Goal: Register for event/course

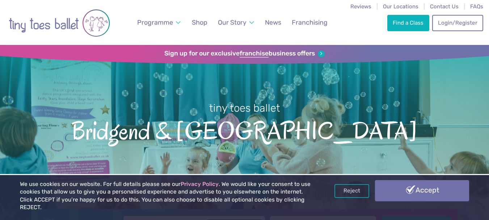
click at [448, 192] on link "Accept" at bounding box center [422, 190] width 94 height 21
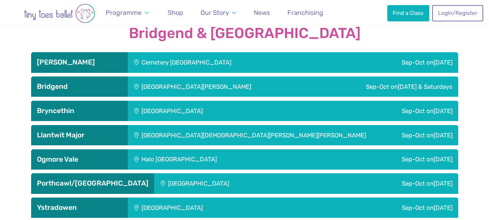
scroll to position [1175, 0]
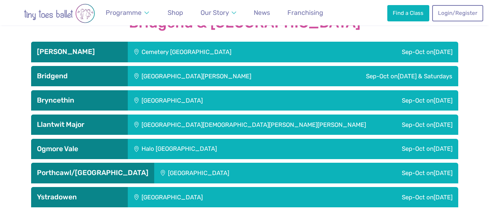
click at [310, 43] on div "Cemetery [GEOGRAPHIC_DATA]" at bounding box center [233, 52] width 211 height 20
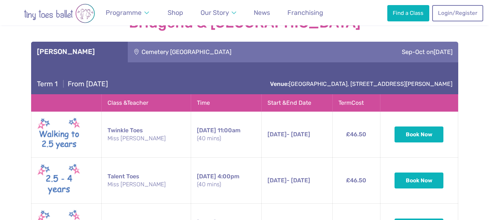
click at [431, 32] on div "Our Classes in Bridgend & Vale of Glamorgan Barry Cemetery Approach Community C…" at bounding box center [244, 199] width 427 height 405
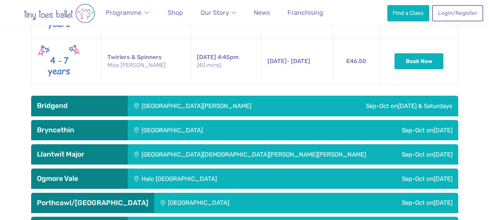
scroll to position [1356, 0]
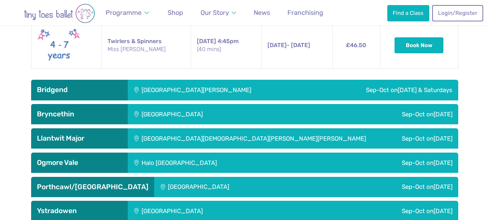
click at [316, 86] on div "Sep-Oct on Thursday & Saturdays" at bounding box center [387, 90] width 142 height 20
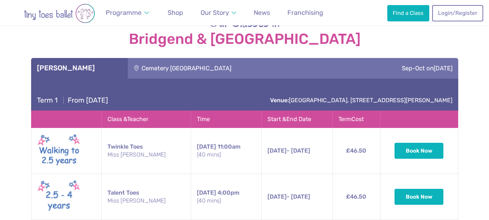
scroll to position [1154, 0]
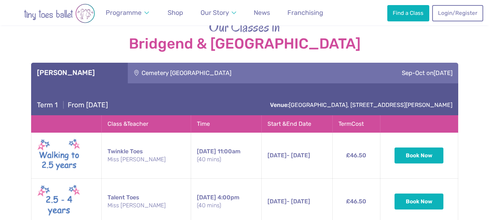
click at [364, 73] on div "Sep-Oct on Tuesday" at bounding box center [399, 73] width 120 height 20
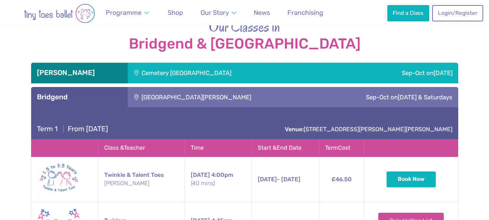
click at [351, 91] on div "Sep-Oct on Thursday & Saturdays" at bounding box center [387, 97] width 142 height 20
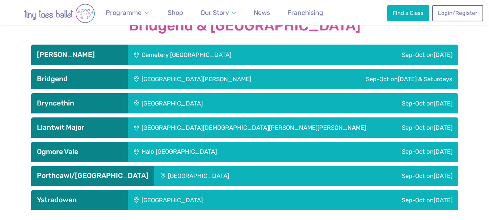
scroll to position [1193, 0]
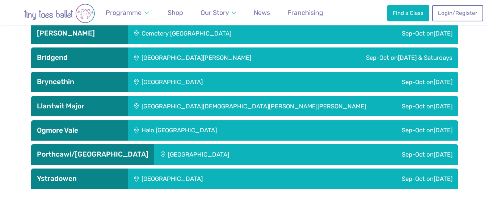
click at [382, 155] on div "Sep-Oct on Tuesday" at bounding box center [392, 154] width 132 height 20
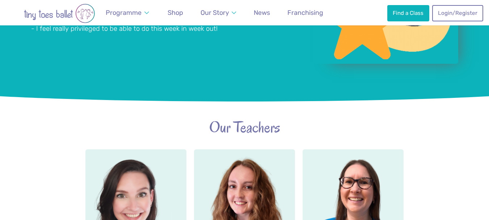
scroll to position [627, 0]
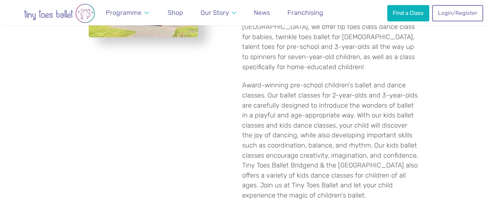
scroll to position [268, 0]
